Goal: Transaction & Acquisition: Purchase product/service

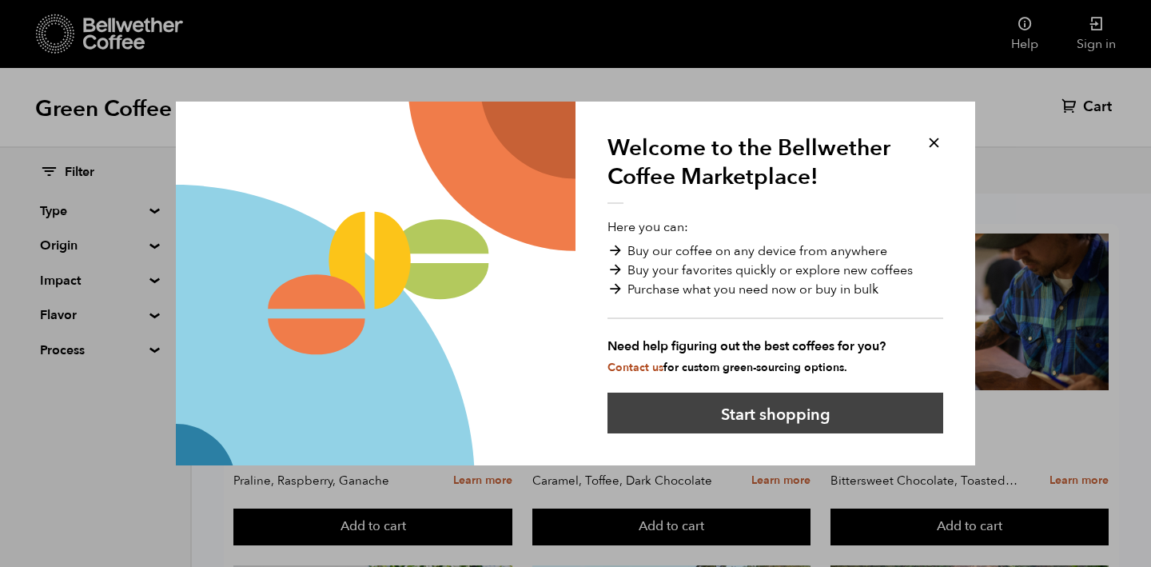
click at [738, 415] on button "Start shopping" at bounding box center [775, 412] width 336 height 41
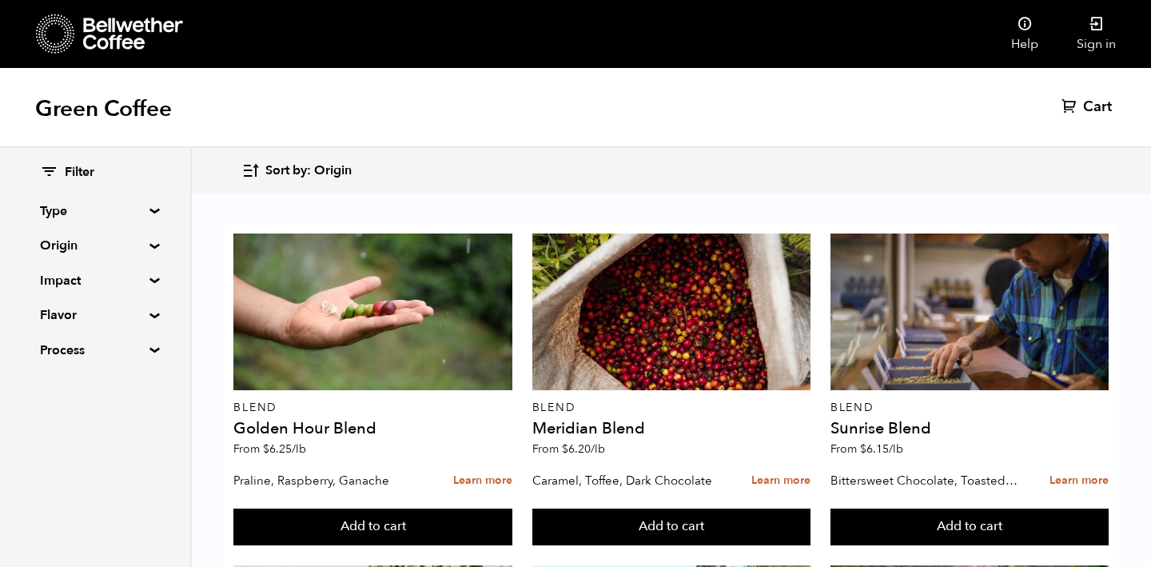
scroll to position [152, 0]
click at [142, 237] on summary "Origin" at bounding box center [95, 245] width 110 height 19
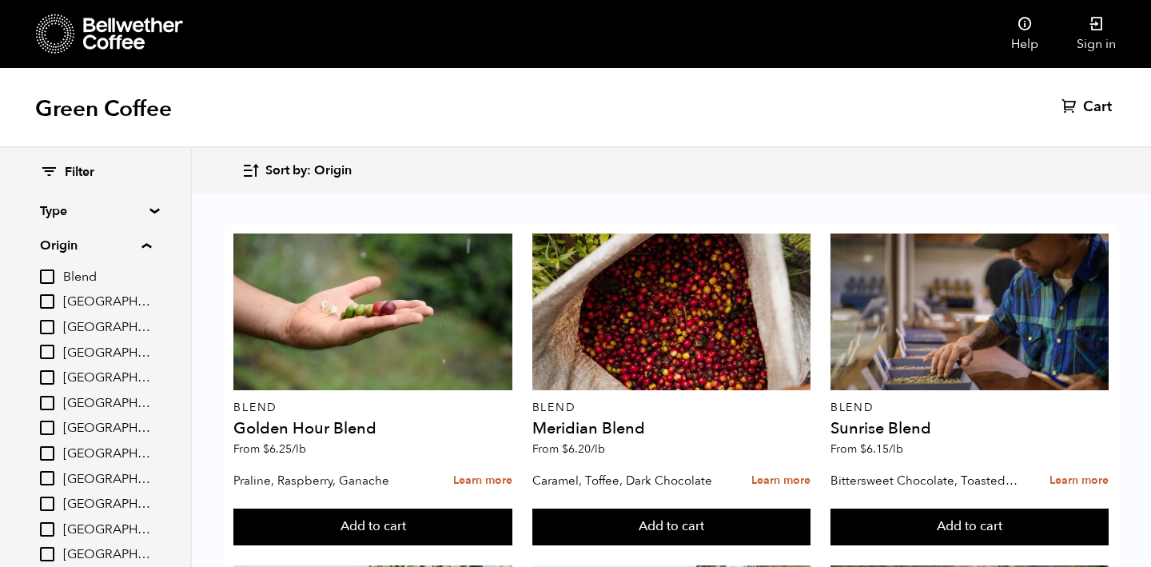
click at [151, 201] on div "Filter Type Blend Single Origin Decaf Seasonal Year Round Origin Blend Brazil B…" at bounding box center [95, 419] width 190 height 543
click at [149, 209] on summary "Type" at bounding box center [95, 210] width 110 height 19
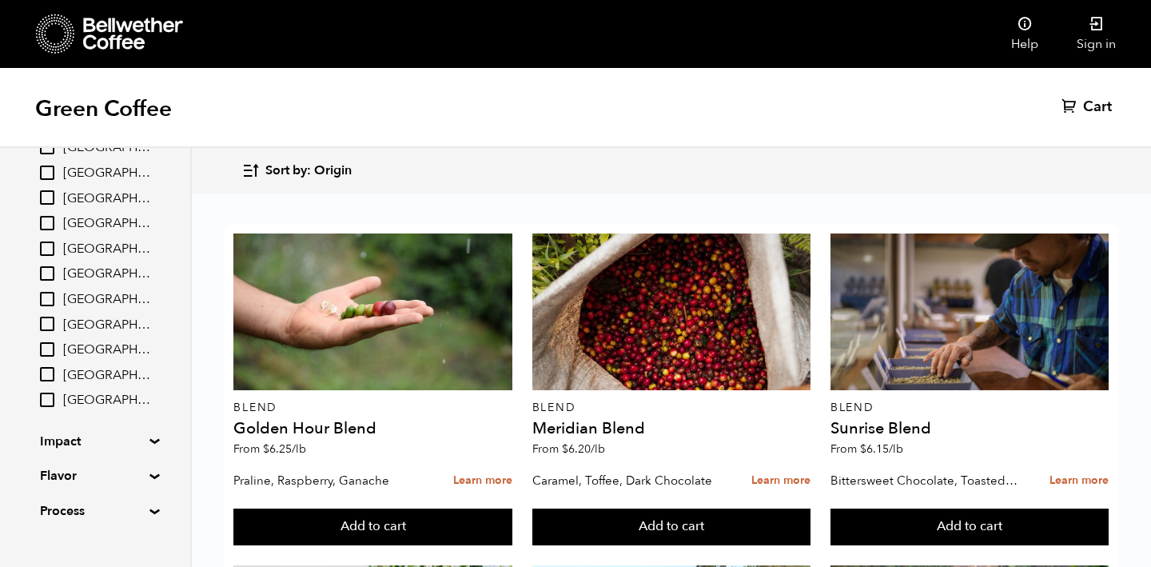
scroll to position [317, 0]
click at [97, 416] on summary "Impact" at bounding box center [95, 416] width 110 height 19
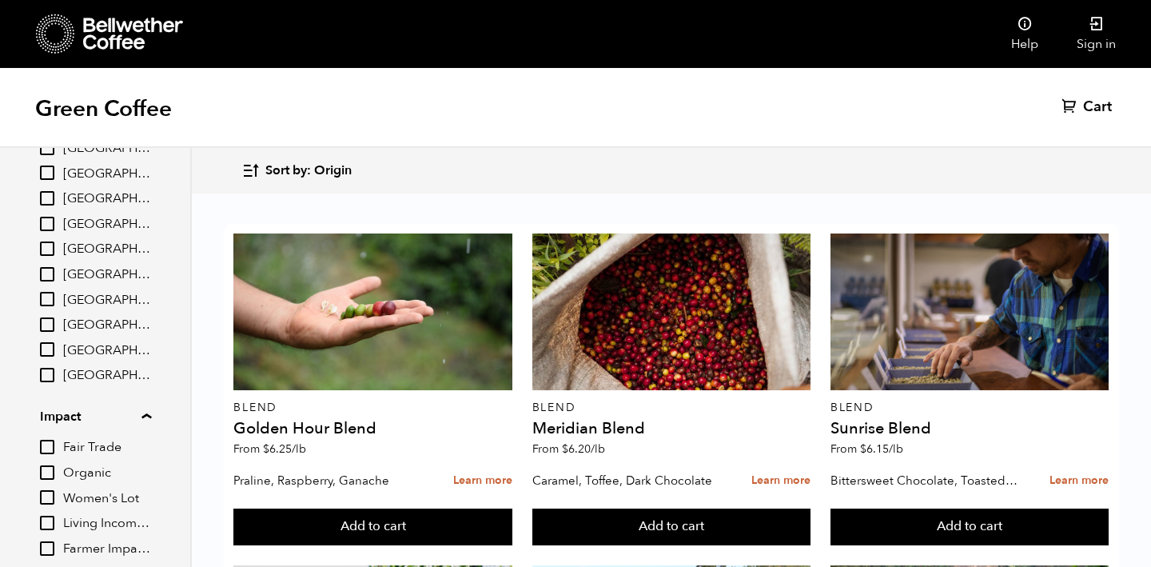
scroll to position [456, 0]
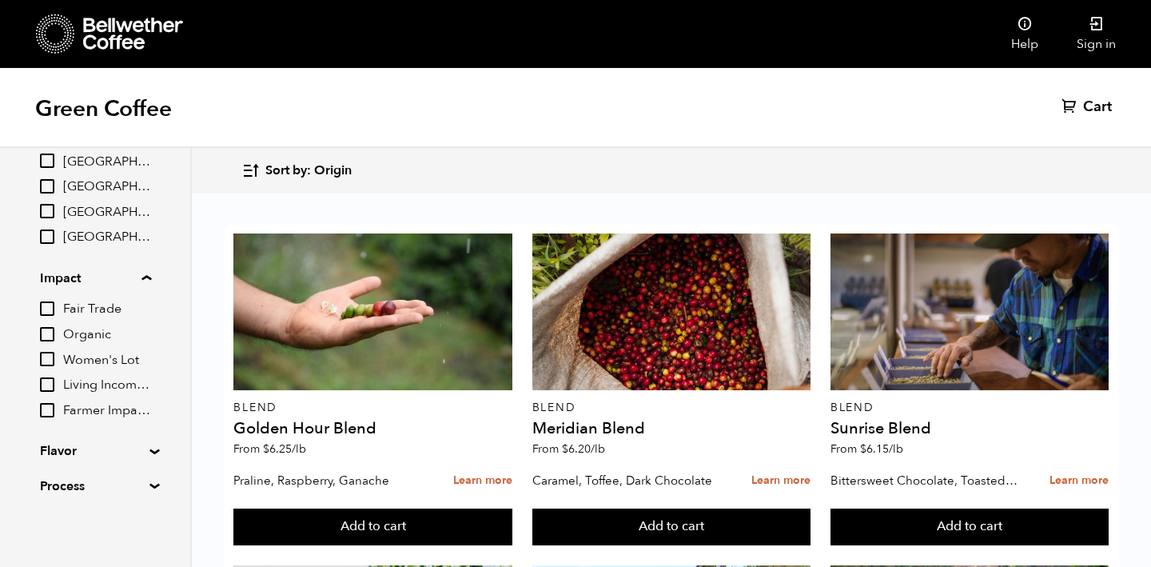
click at [83, 448] on summary "Flavor" at bounding box center [95, 450] width 110 height 19
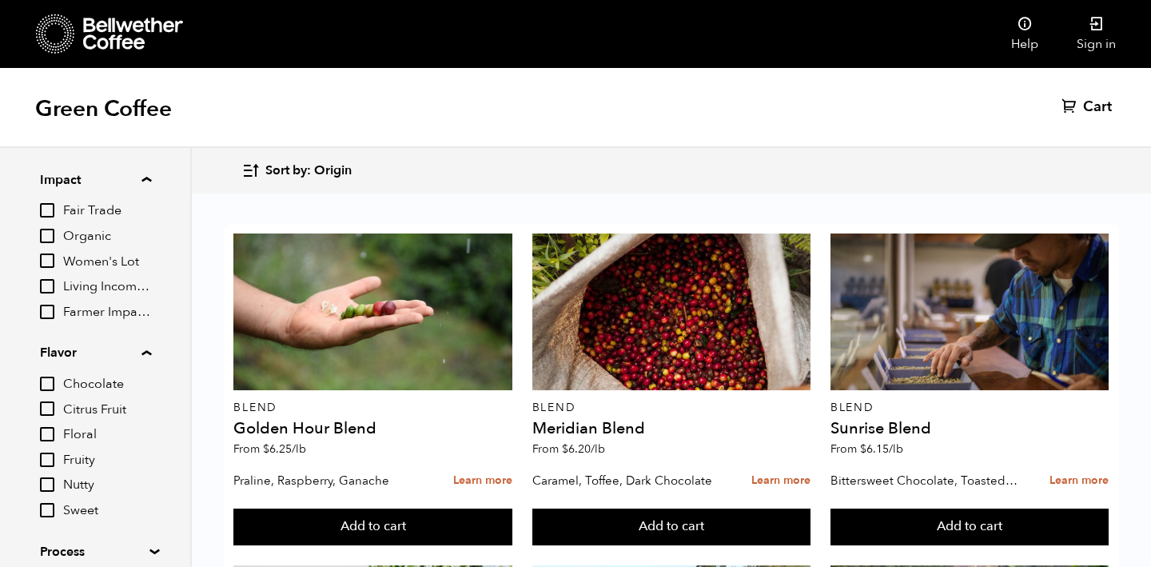
scroll to position [619, 0]
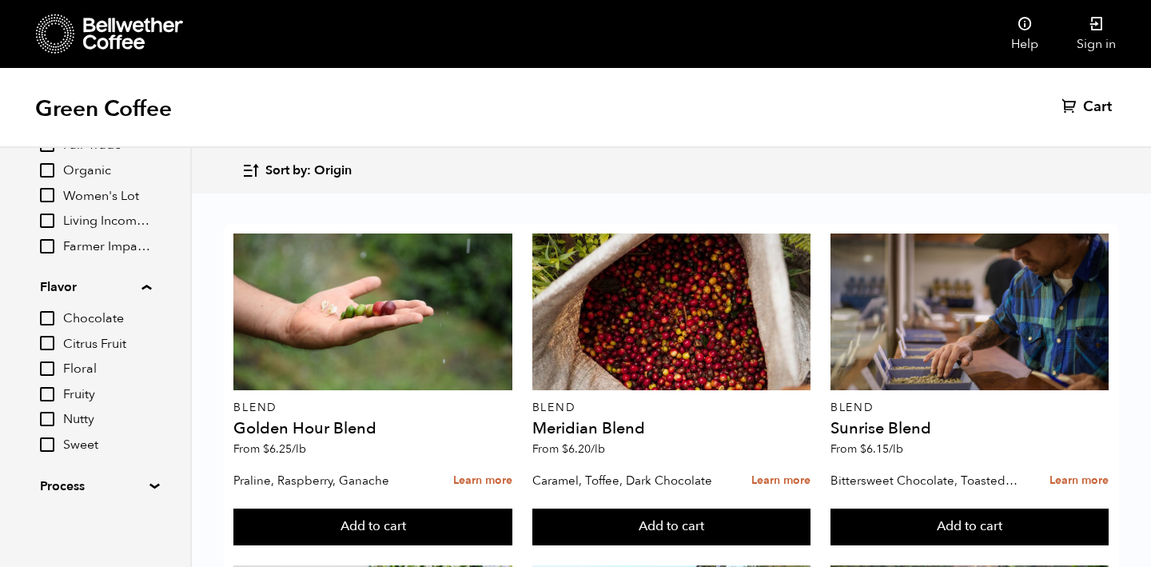
click at [82, 494] on summary "Process" at bounding box center [95, 485] width 110 height 19
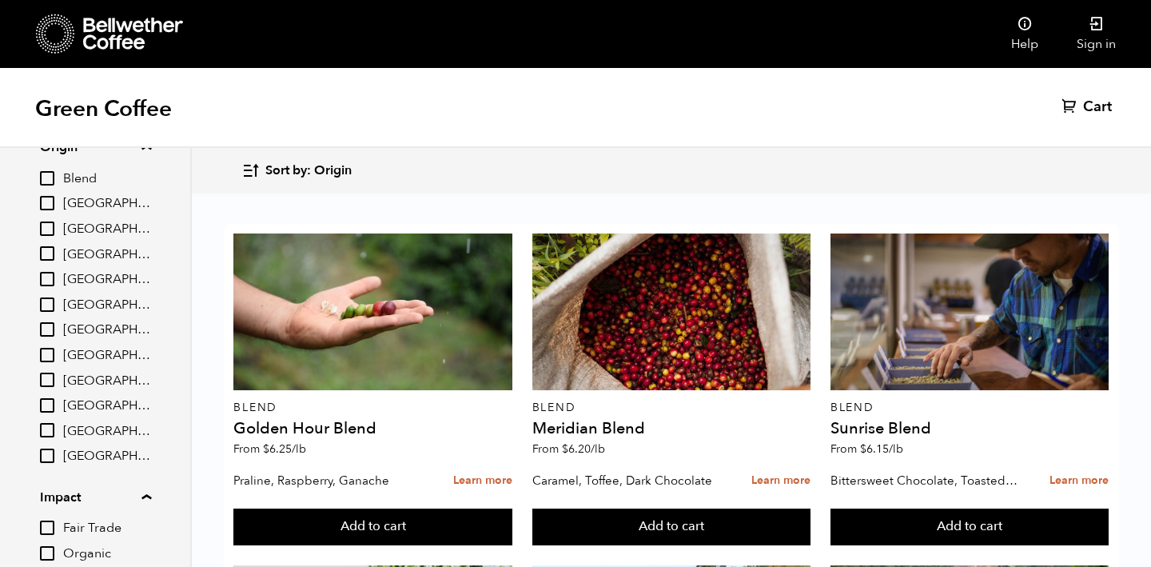
scroll to position [236, 0]
click at [85, 379] on span "[GEOGRAPHIC_DATA]" at bounding box center [107, 382] width 88 height 18
click at [0, 0] on input "[GEOGRAPHIC_DATA]" at bounding box center [0, 0] width 0 height 0
checkbox input "true"
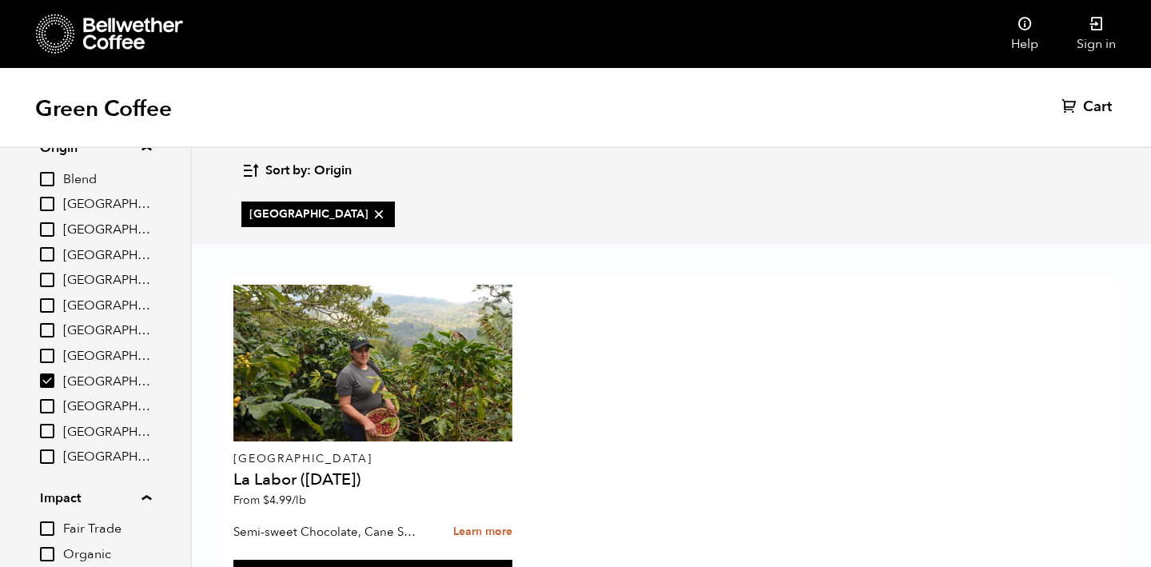
scroll to position [79, 0]
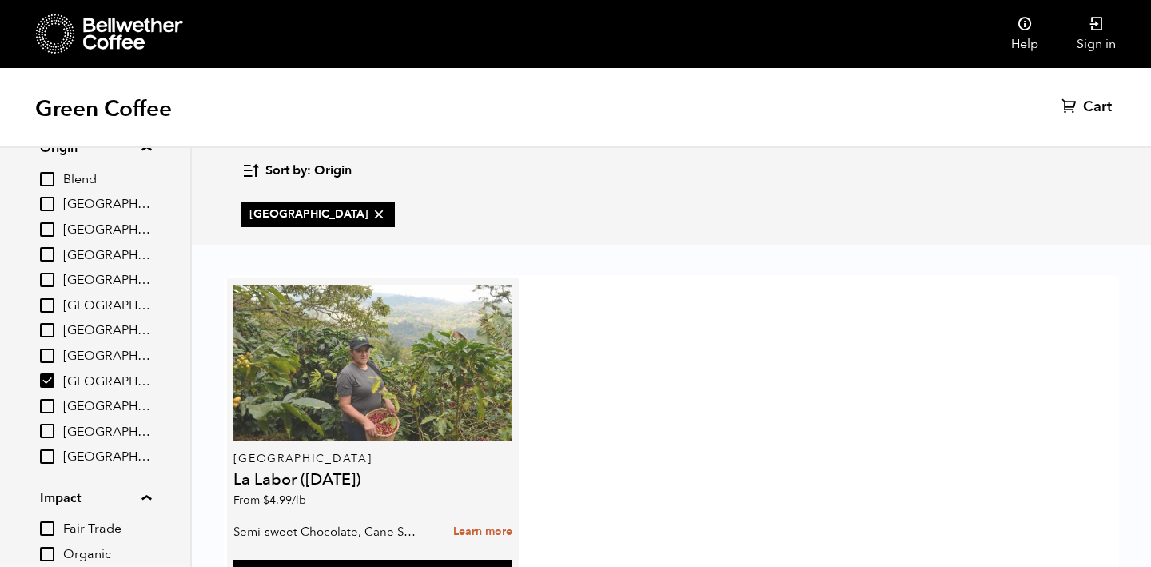
click at [448, 302] on div at bounding box center [372, 363] width 278 height 157
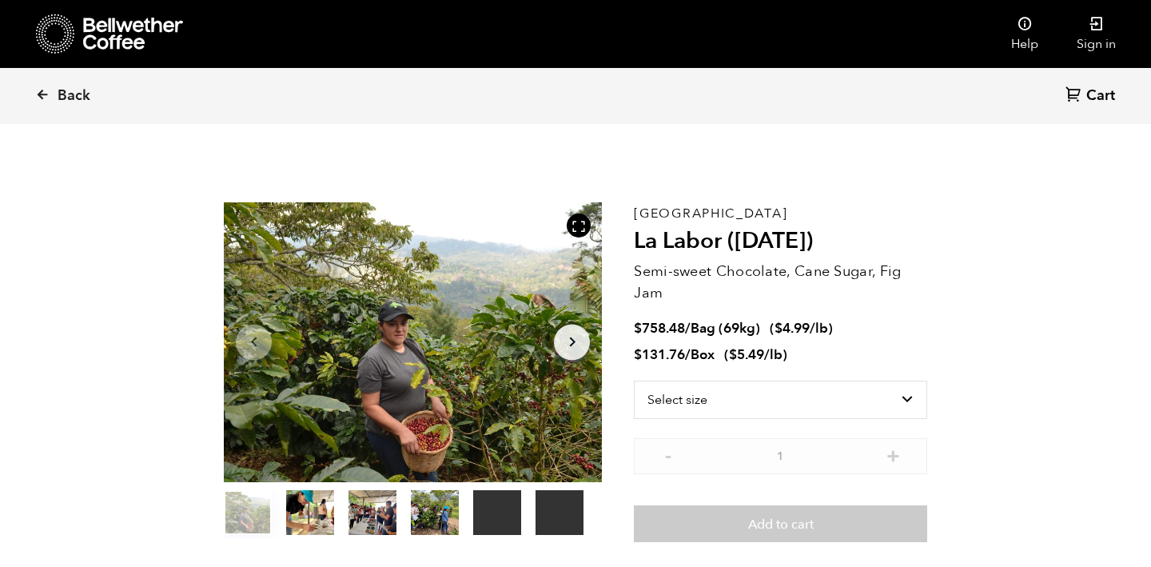
scroll to position [695, 684]
click at [794, 402] on select "Select size Bag (69kg) (152 lbs) Box (24 lbs)" at bounding box center [780, 399] width 293 height 38
select select "box"
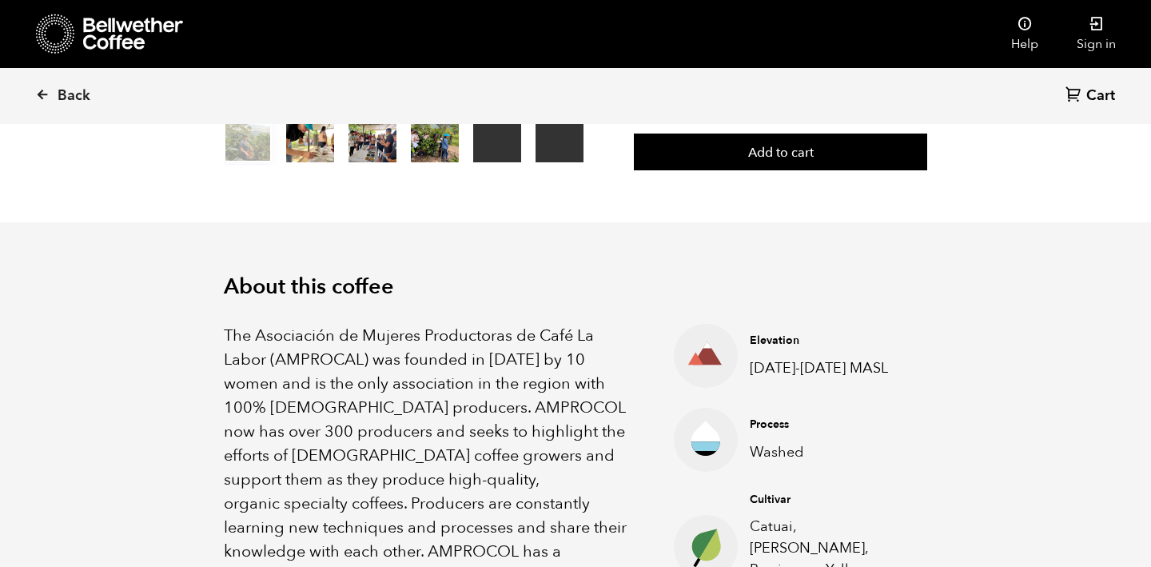
scroll to position [0, 0]
